Goal: Task Accomplishment & Management: Complete application form

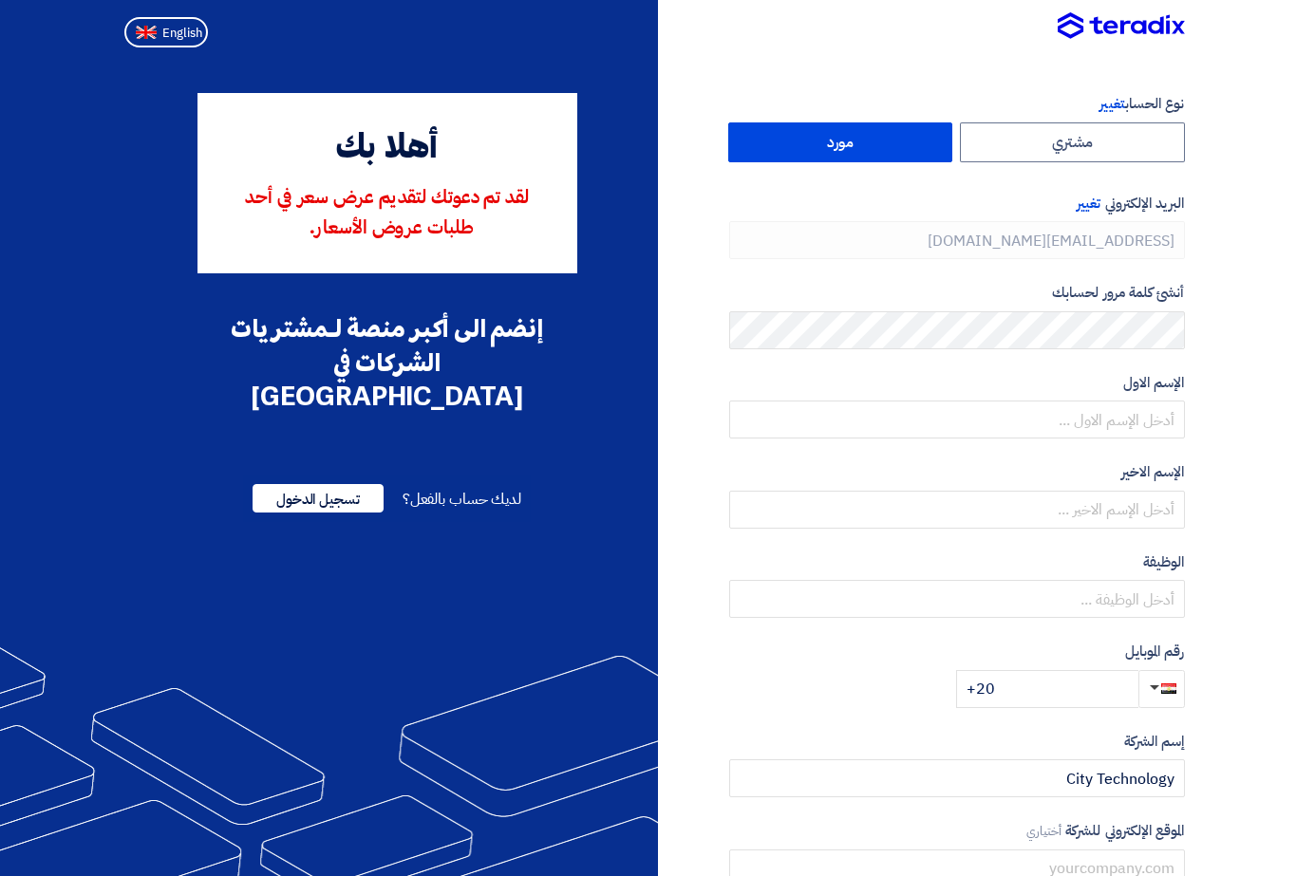
type input "[PHONE_NUMBER]"
click at [953, 135] on label "مورد" at bounding box center [840, 142] width 225 height 40
click at [952, 135] on input "مورد" at bounding box center [840, 142] width 223 height 38
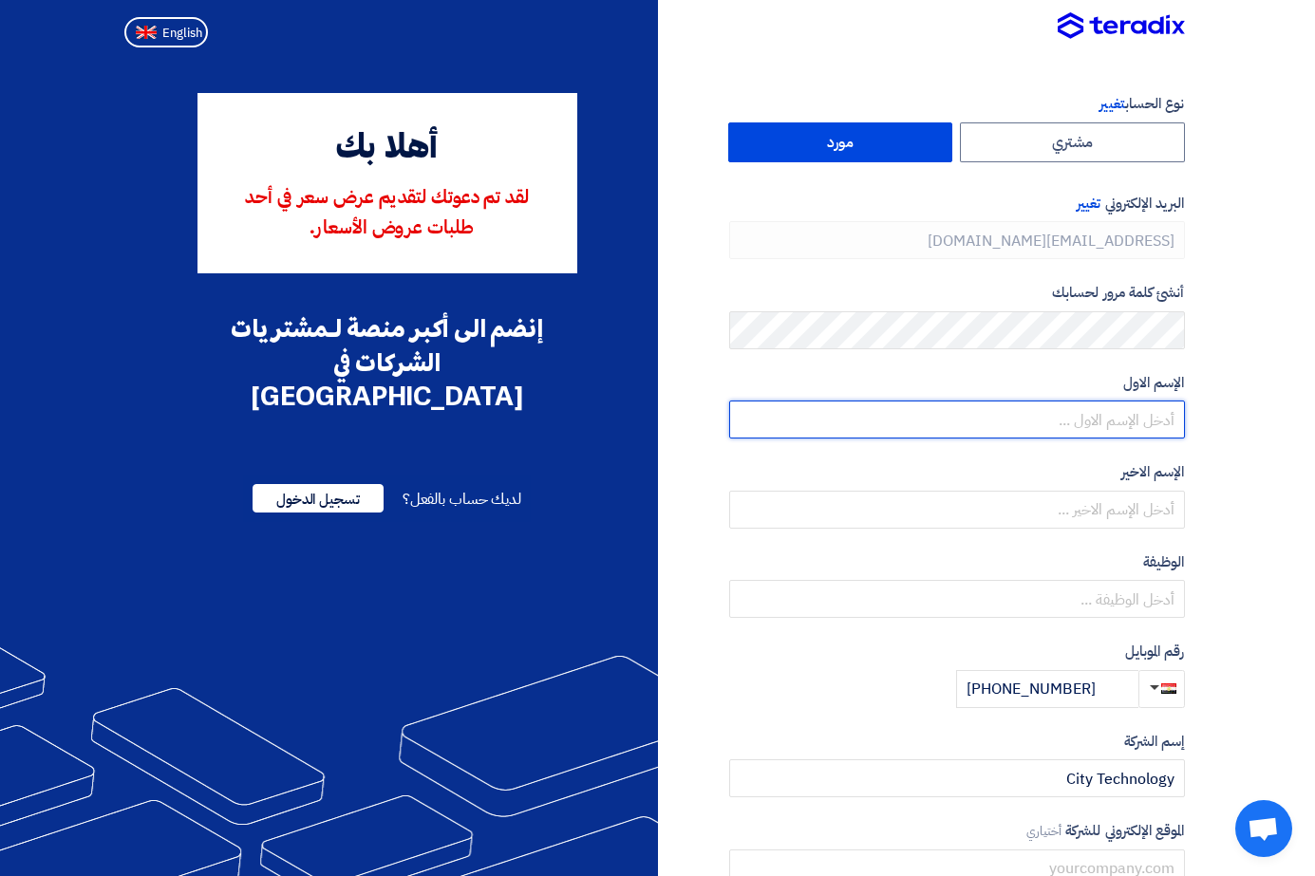
click at [1185, 424] on input "text" at bounding box center [957, 420] width 456 height 38
type input "aya"
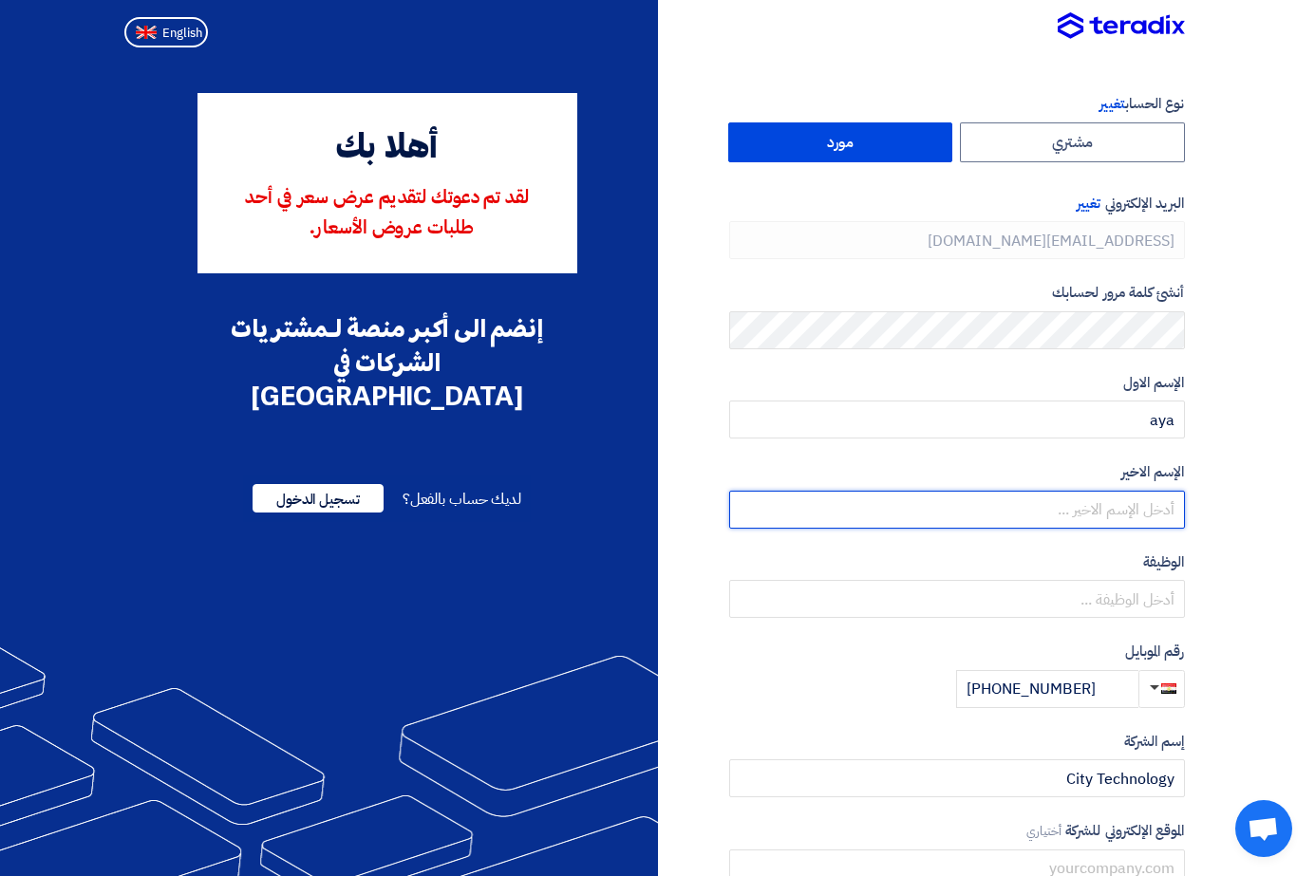
click at [1154, 518] on input "text" at bounding box center [957, 510] width 456 height 38
type input "[PERSON_NAME]"
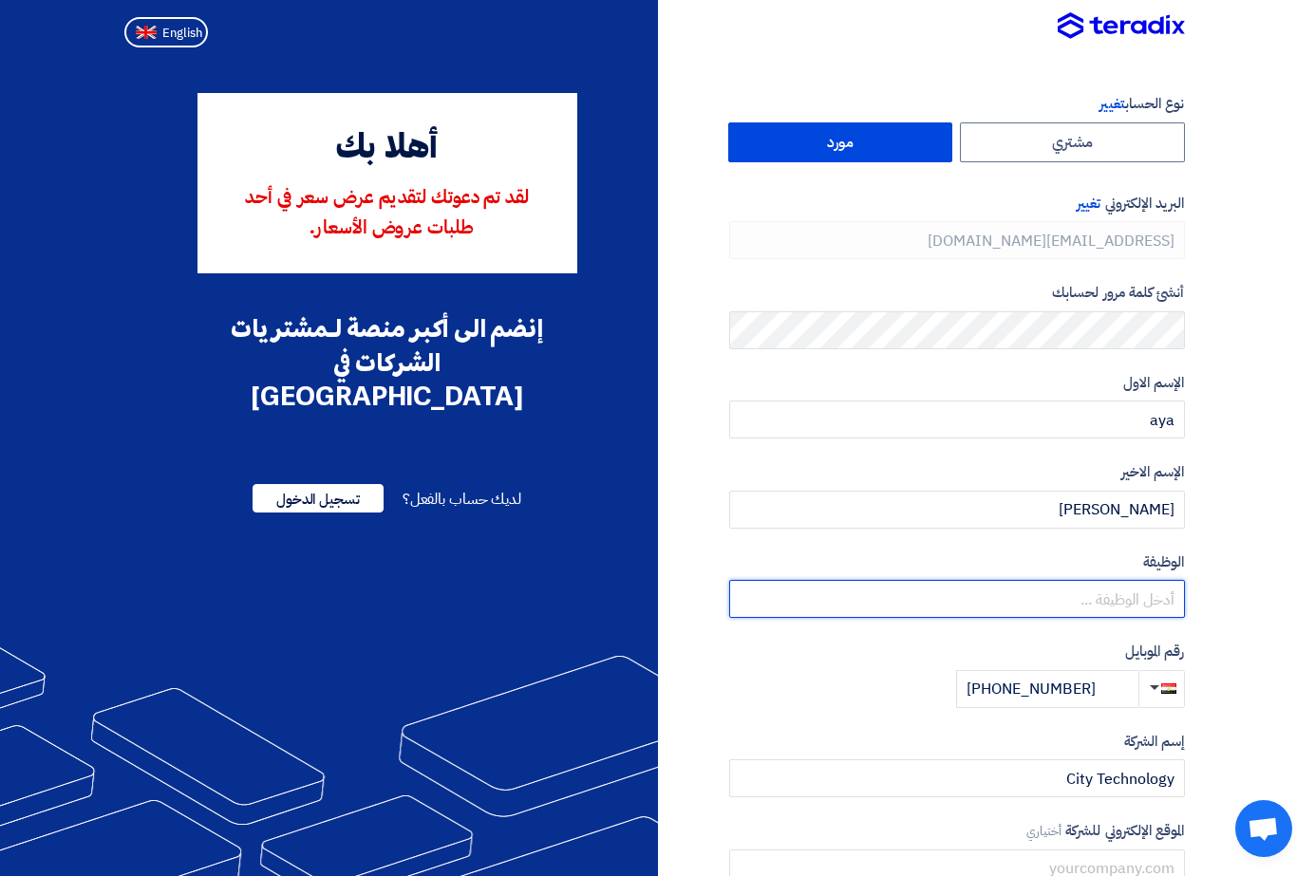
click at [1133, 598] on input "text" at bounding box center [957, 599] width 456 height 38
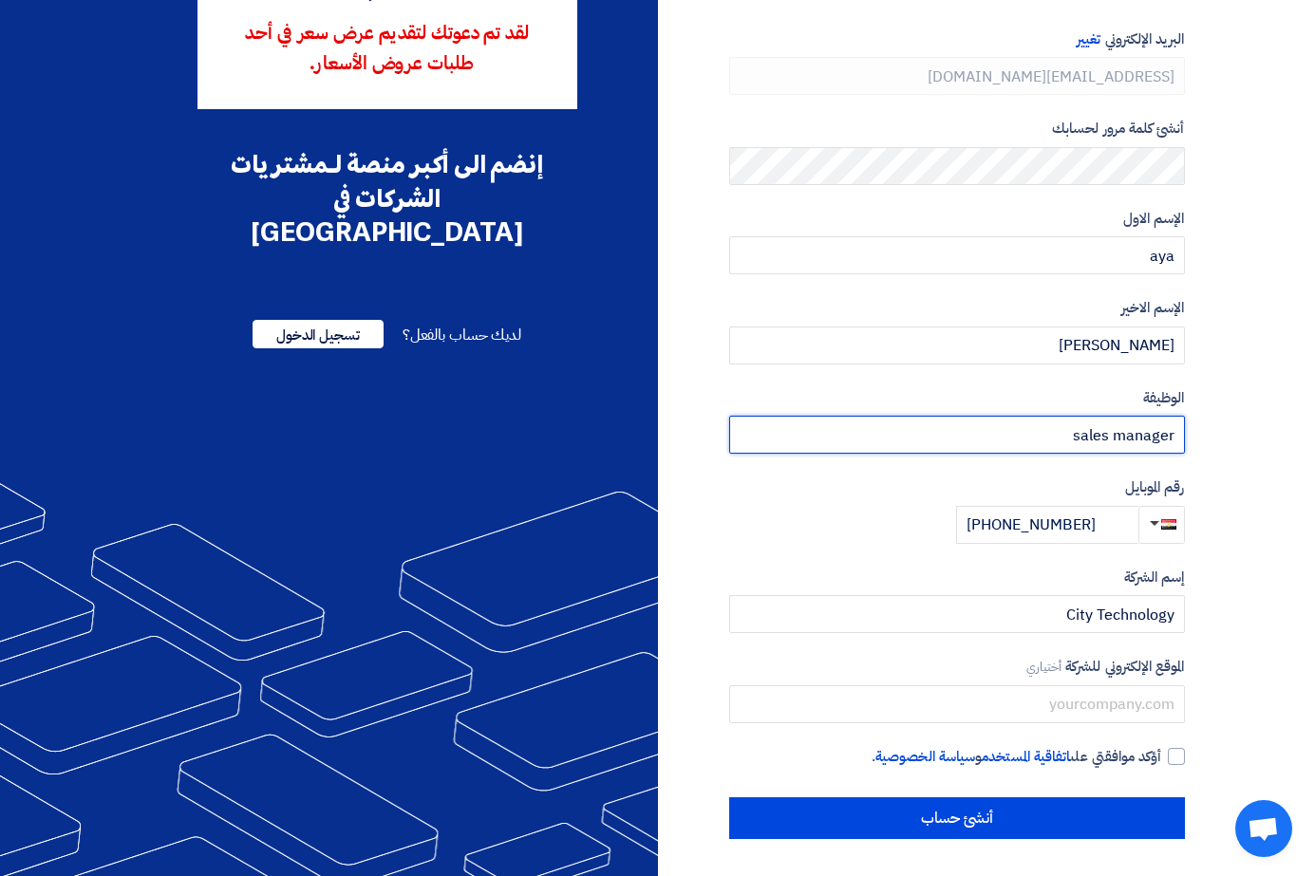
scroll to position [165, 0]
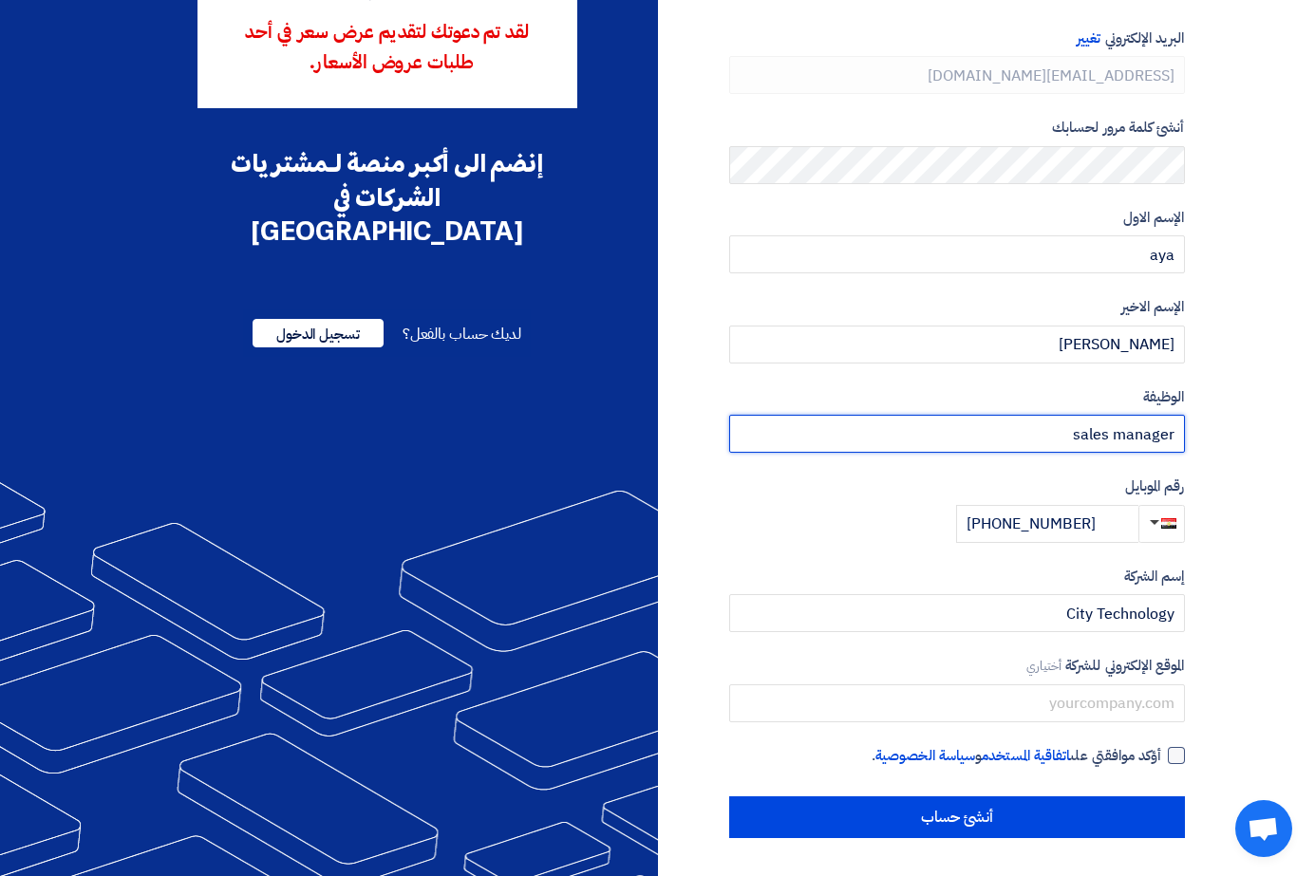
type input "sales manager"
click at [1185, 753] on div at bounding box center [1176, 755] width 17 height 17
click at [1162, 753] on input "أؤكد موافقتي على اتفاقية المستخدم و سياسة الخصوصية ." at bounding box center [934, 764] width 456 height 38
checkbox input "true"
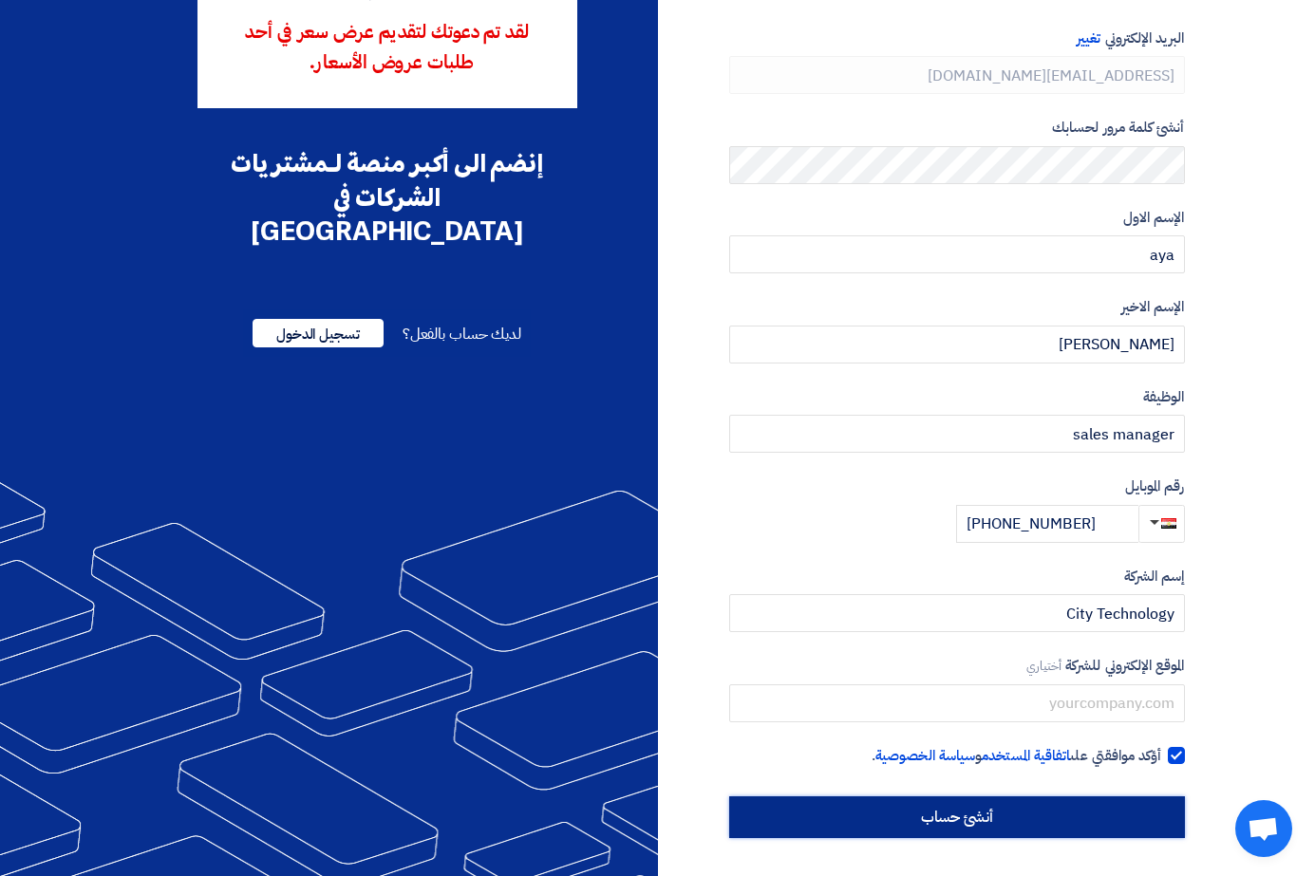
click at [961, 824] on input "أنشئ حساب" at bounding box center [957, 818] width 456 height 42
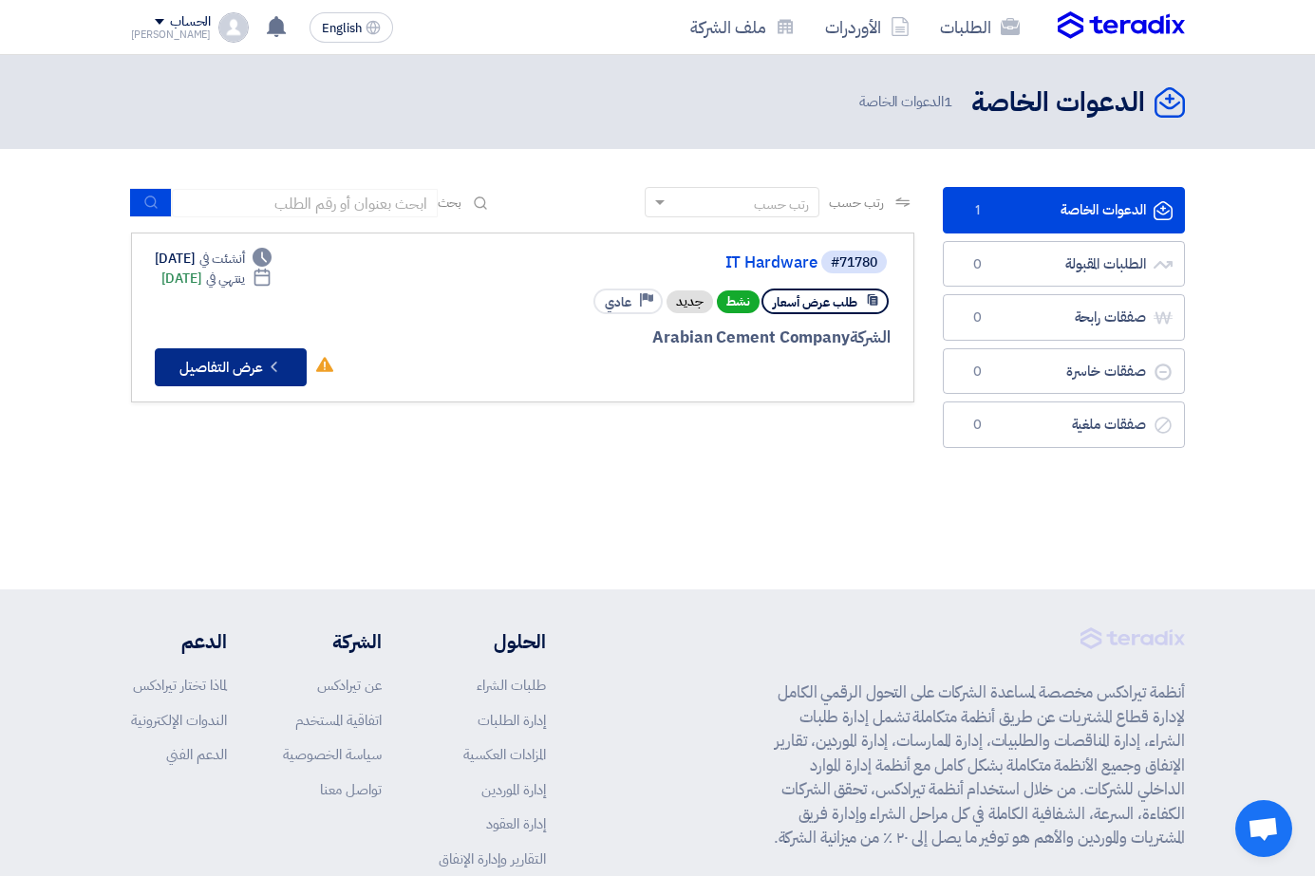
click at [164, 359] on button "Check details عرض التفاصيل" at bounding box center [231, 367] width 152 height 38
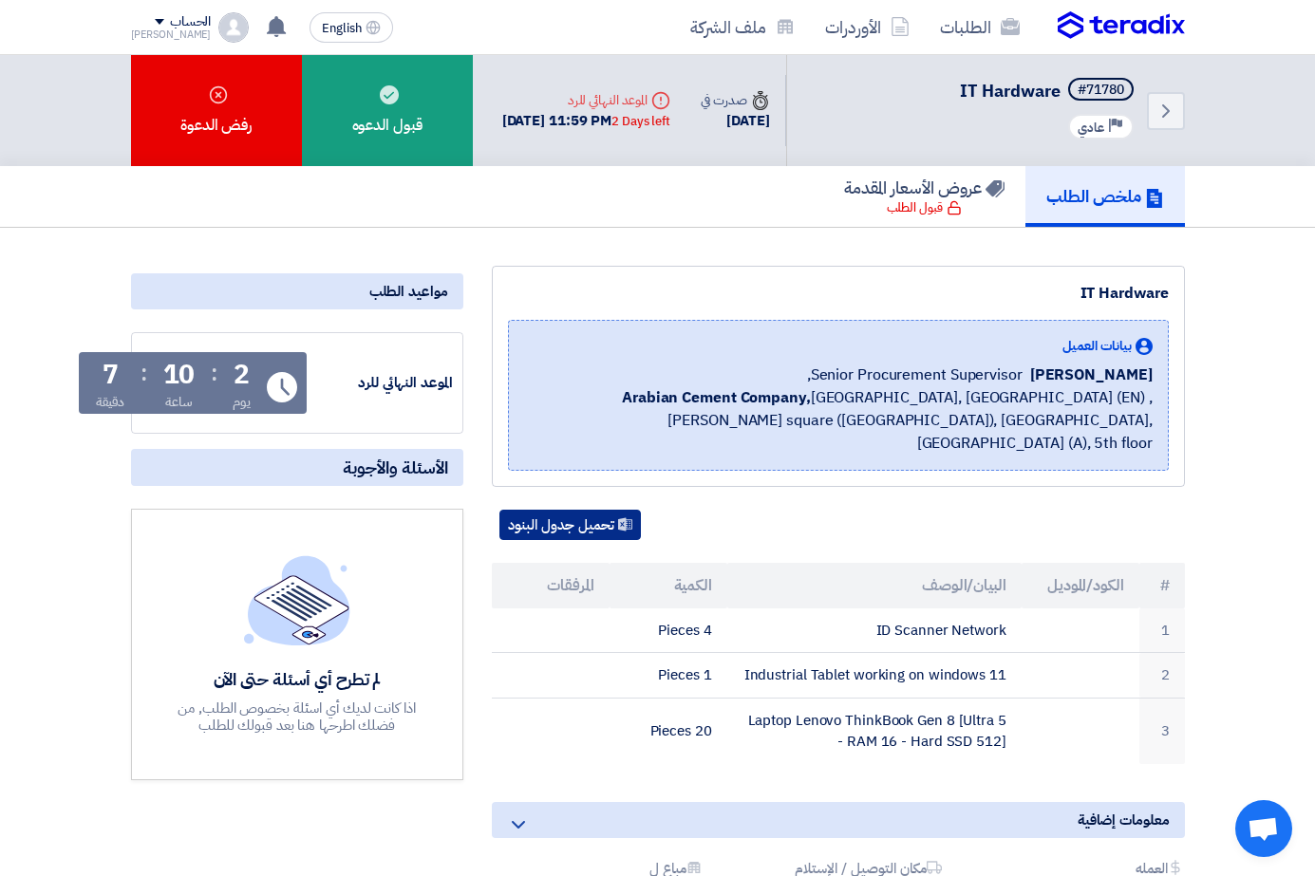
click at [558, 510] on button "تحميل جدول البنود" at bounding box center [569, 525] width 141 height 30
